Goal: Task Accomplishment & Management: Complete application form

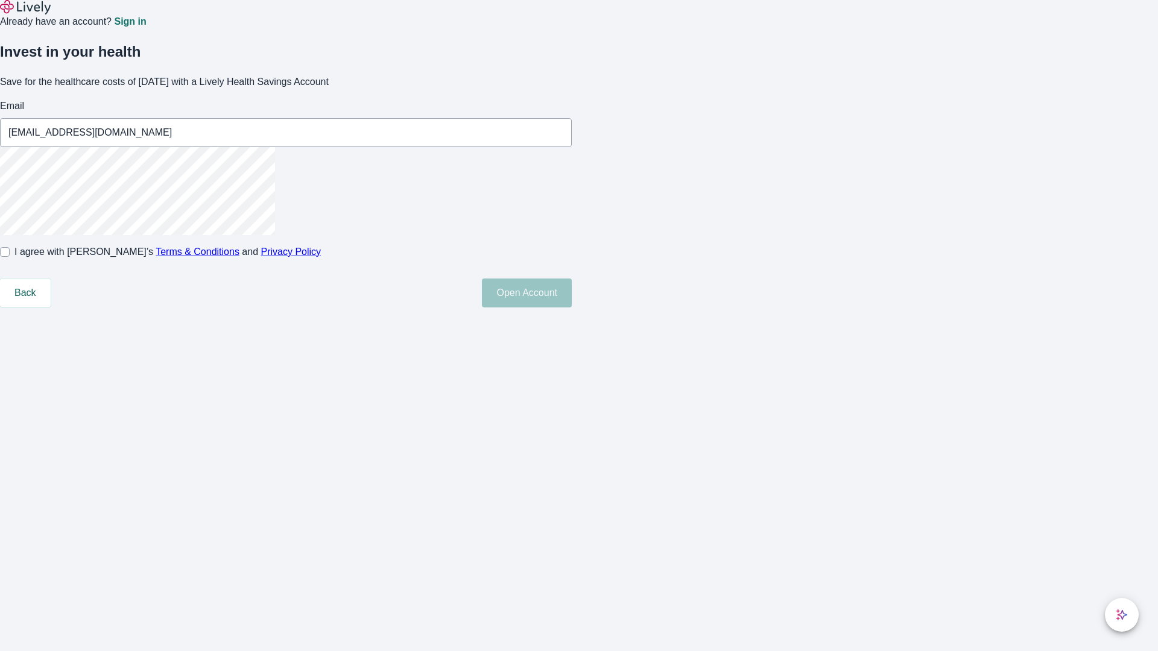
click at [10, 257] on input "I agree with Lively’s Terms & Conditions and Privacy Policy" at bounding box center [5, 252] width 10 height 10
checkbox input "true"
click at [572, 308] on button "Open Account" at bounding box center [527, 293] width 90 height 29
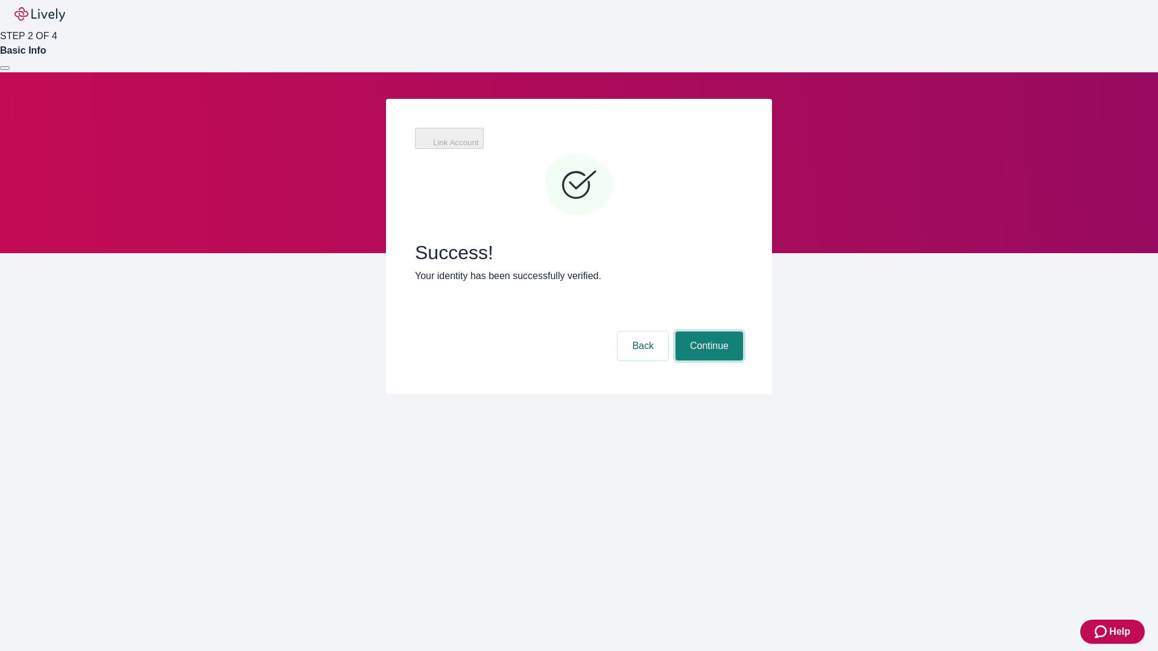
click at [707, 332] on button "Continue" at bounding box center [709, 346] width 68 height 29
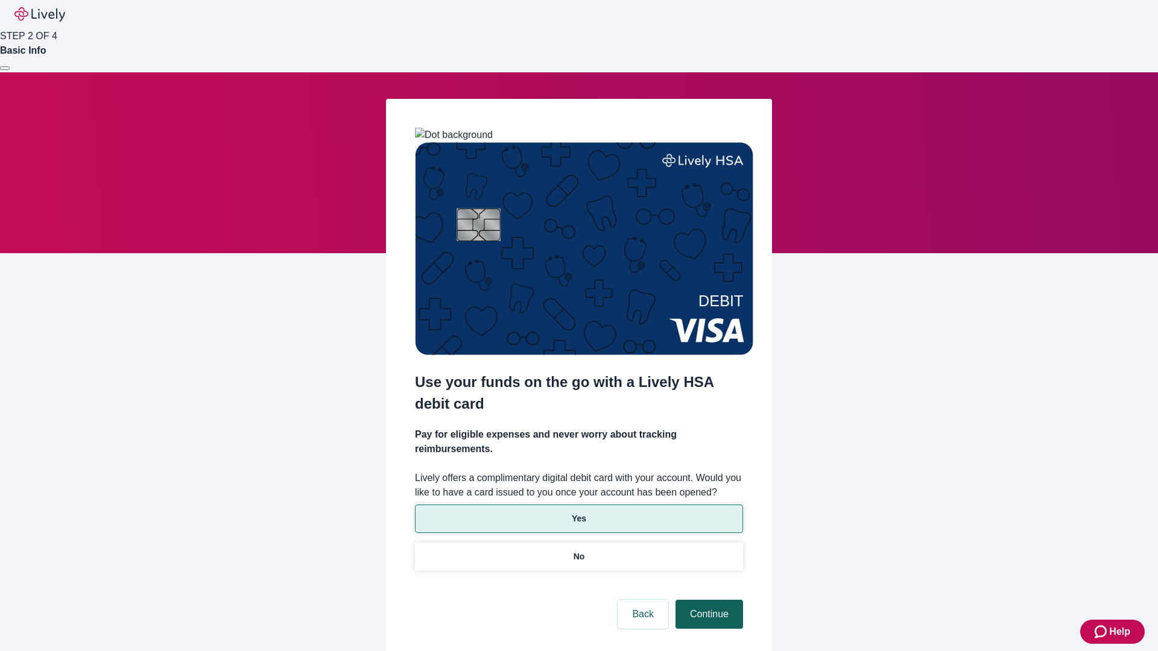
click at [578, 513] on p "Yes" at bounding box center [579, 519] width 14 height 13
click at [707, 600] on button "Continue" at bounding box center [709, 614] width 68 height 29
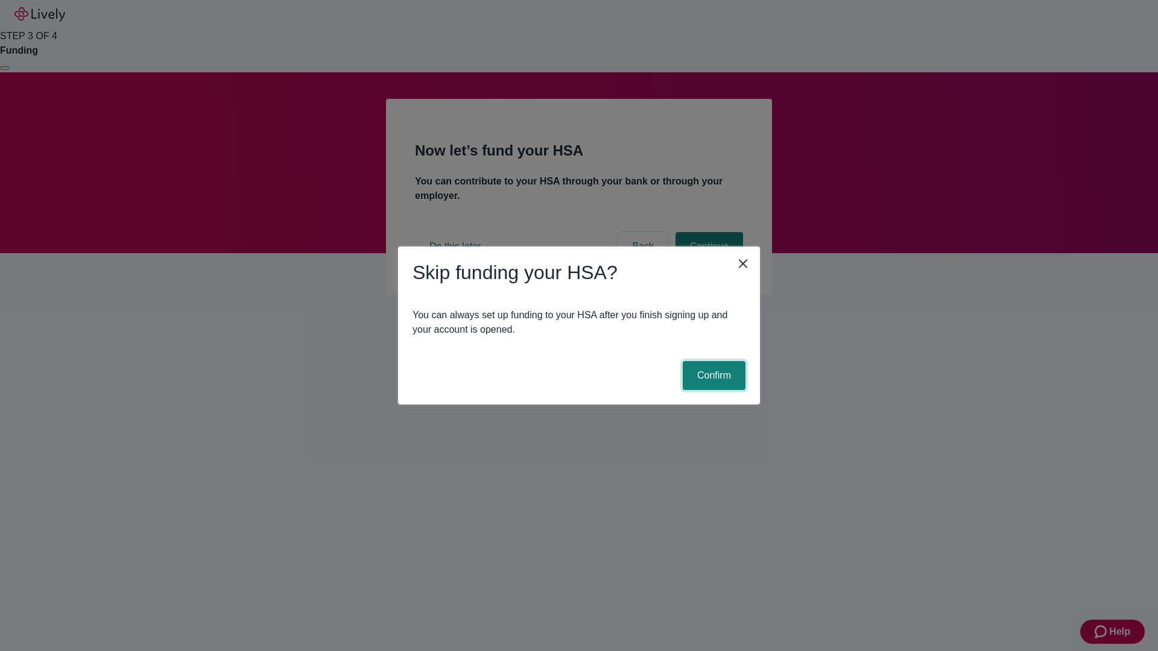
click at [712, 376] on button "Confirm" at bounding box center [714, 375] width 63 height 29
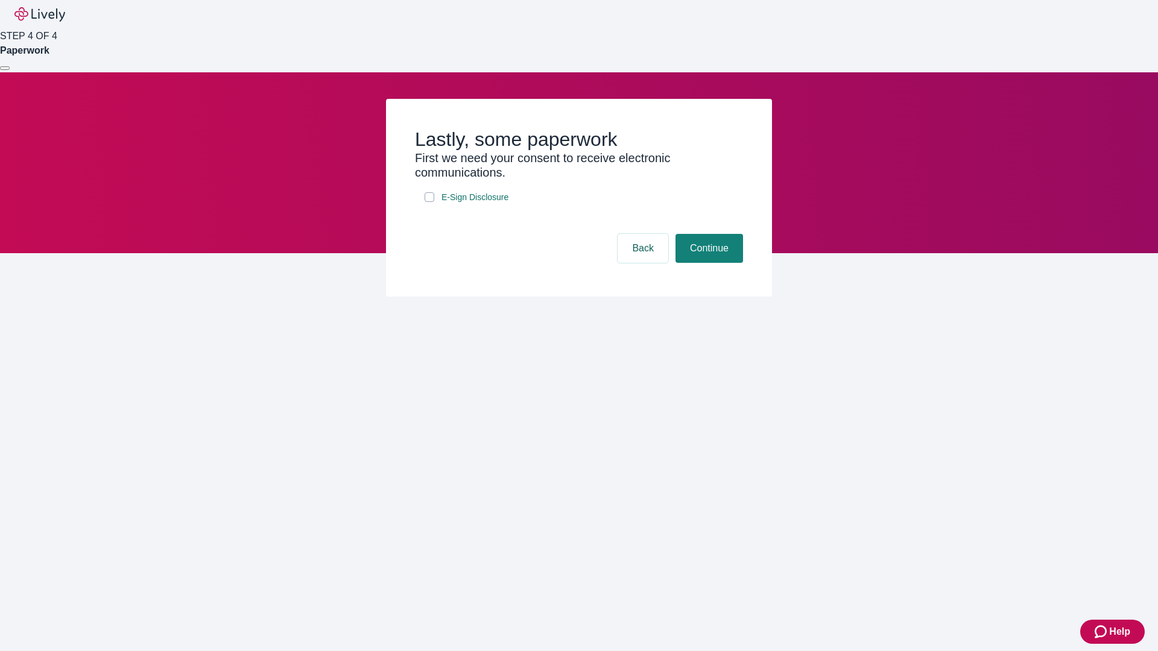
click at [429, 202] on input "E-Sign Disclosure" at bounding box center [429, 197] width 10 height 10
checkbox input "true"
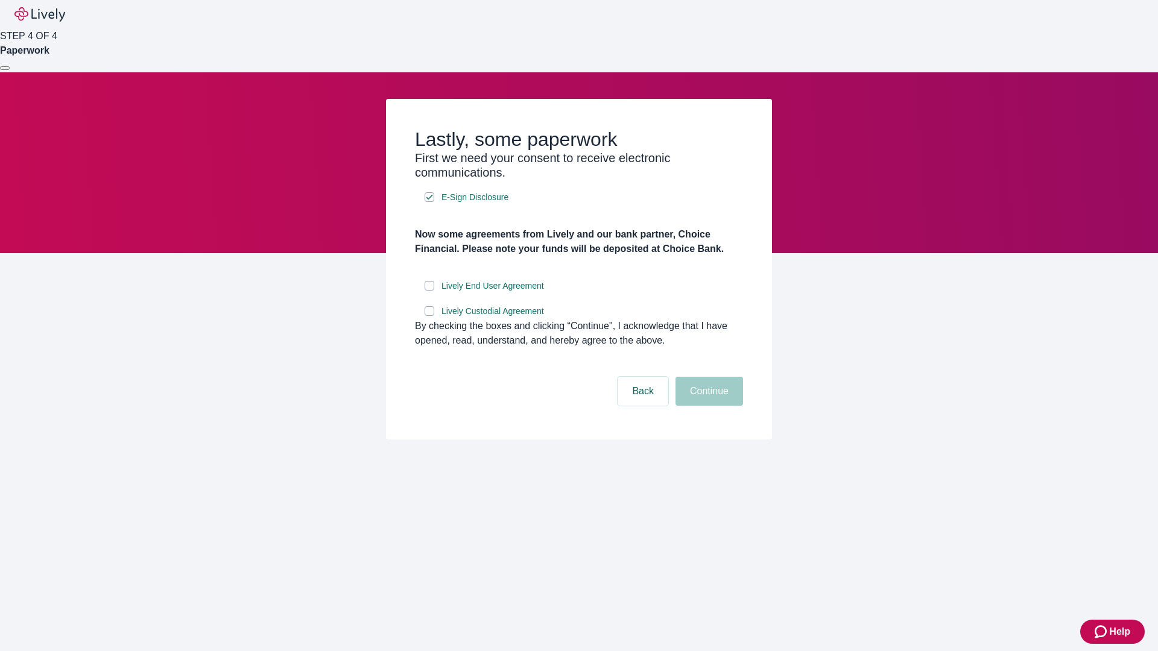
click at [429, 291] on input "Lively End User Agreement" at bounding box center [429, 286] width 10 height 10
checkbox input "true"
click at [429, 316] on input "Lively Custodial Agreement" at bounding box center [429, 311] width 10 height 10
checkbox input "true"
click at [707, 406] on button "Continue" at bounding box center [709, 391] width 68 height 29
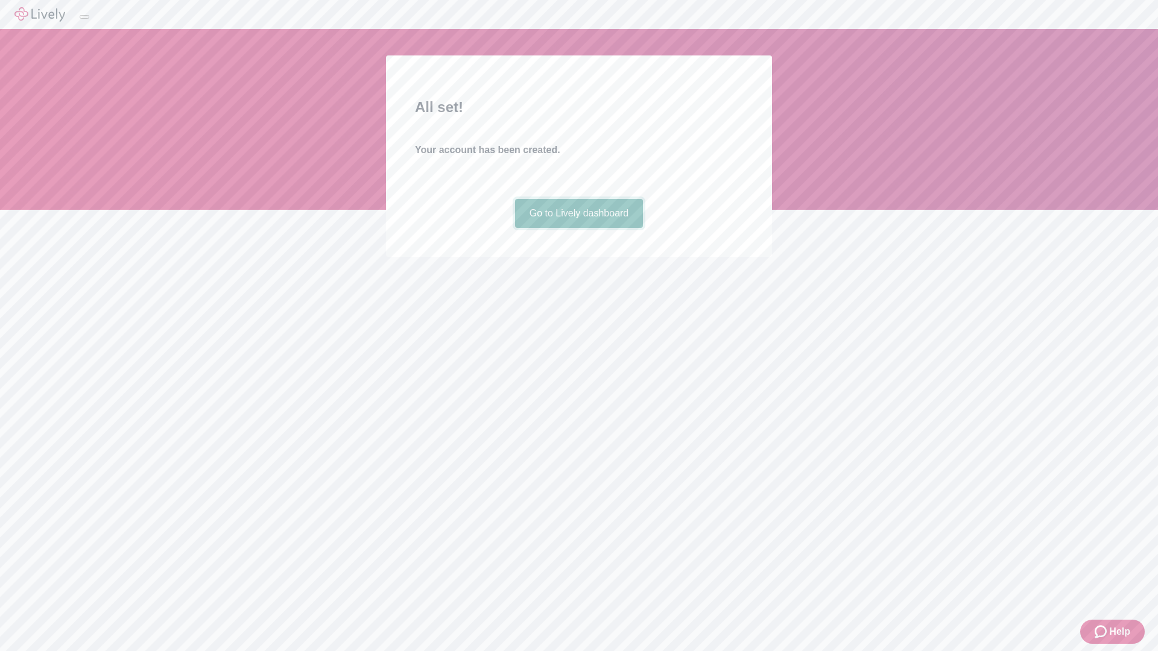
click at [578, 228] on link "Go to Lively dashboard" at bounding box center [579, 213] width 128 height 29
